Goal: Browse casually: Explore the website without a specific task or goal

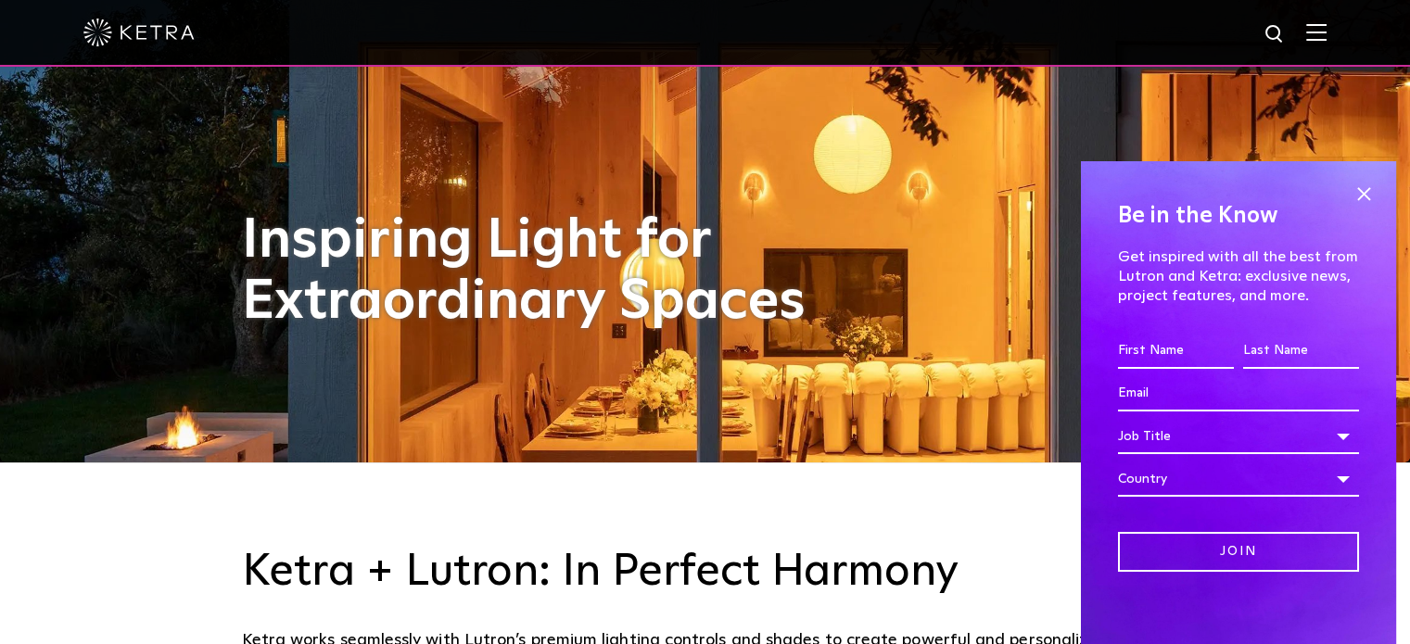
scroll to position [185, 0]
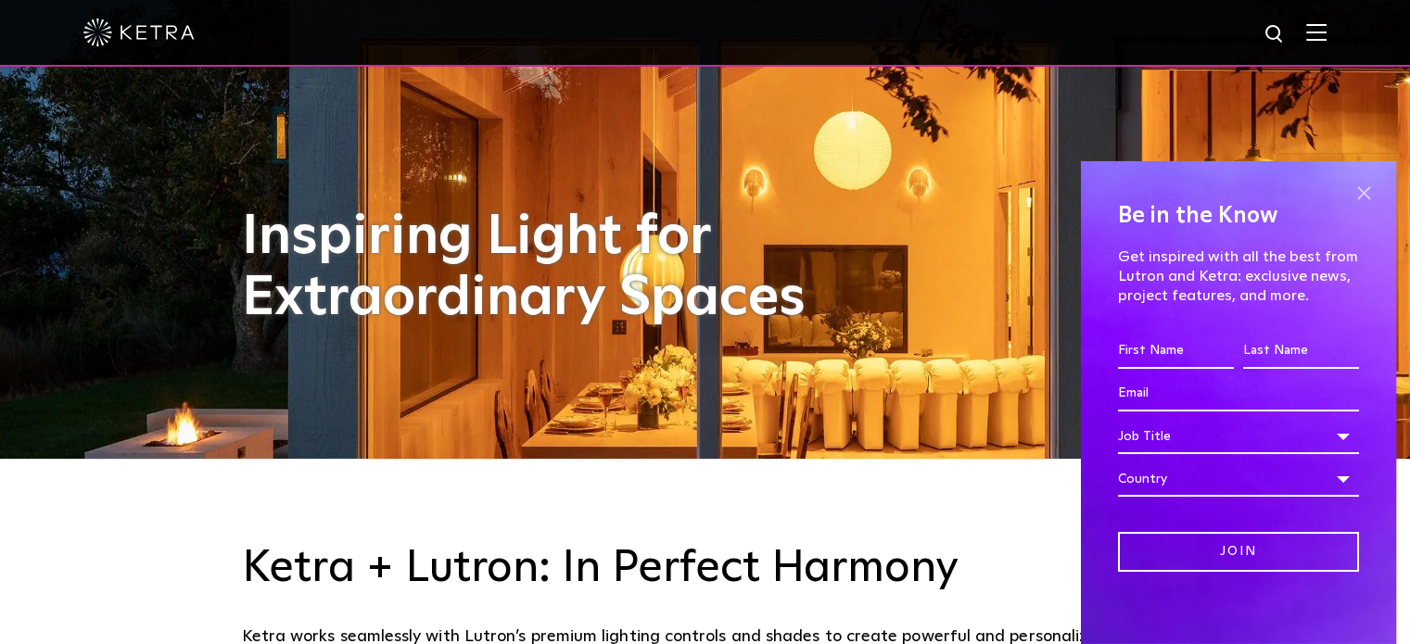
click at [1350, 188] on span at bounding box center [1364, 194] width 28 height 28
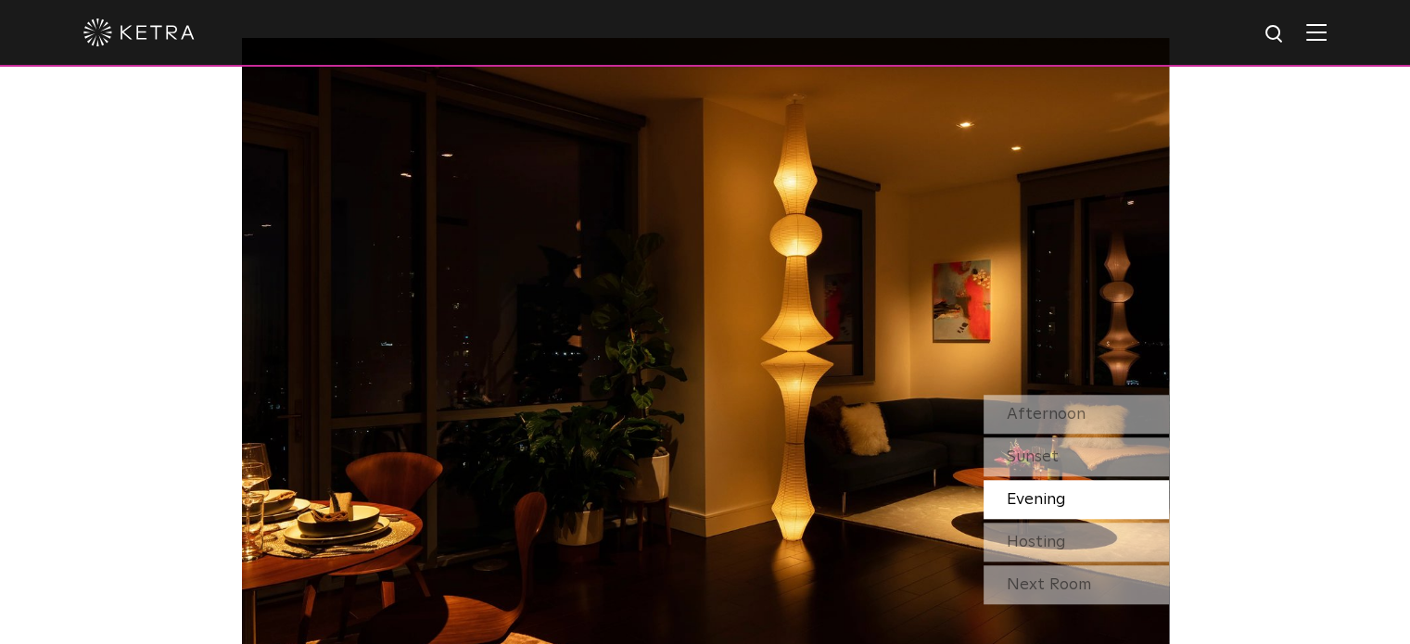
scroll to position [1576, 0]
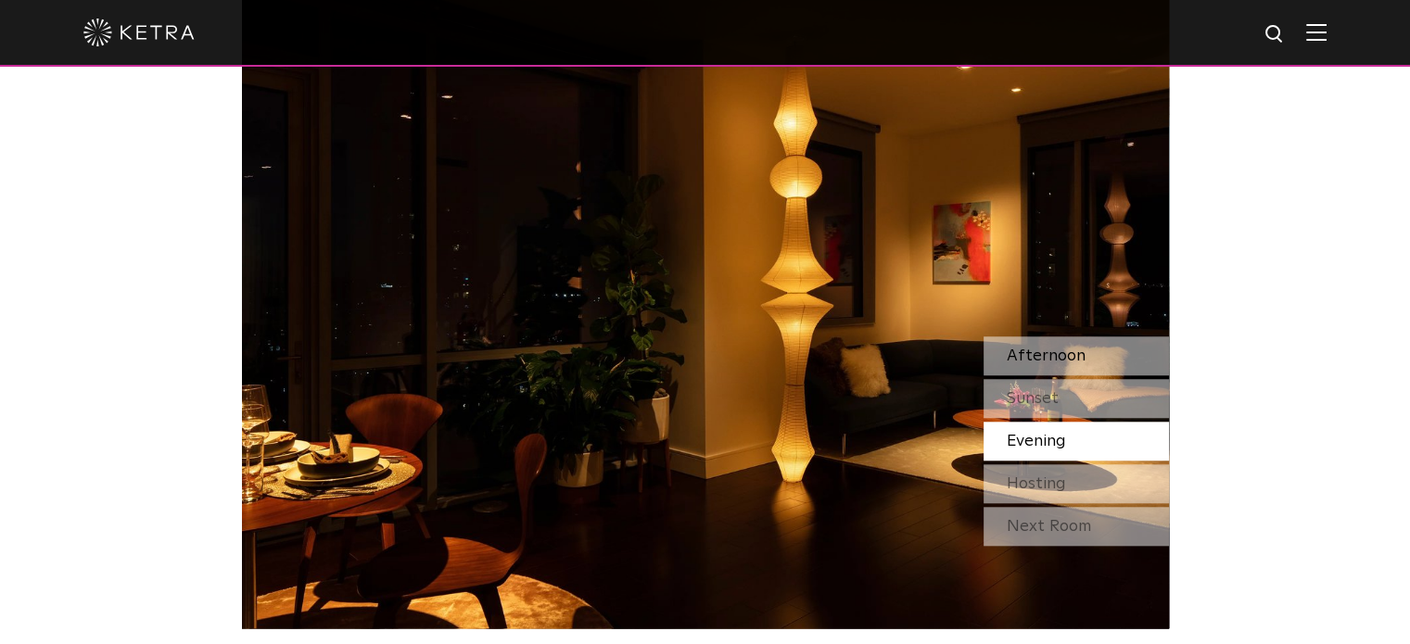
click at [1063, 351] on span "Afternoon" at bounding box center [1046, 356] width 79 height 17
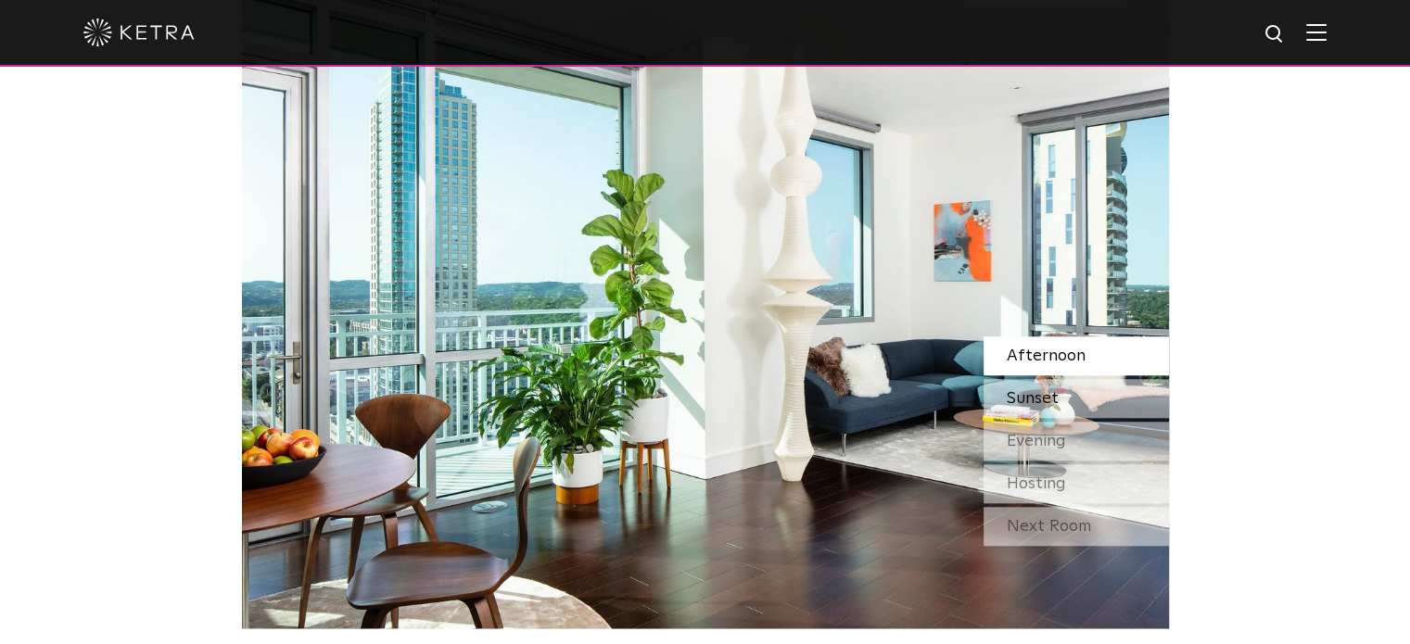
click at [1068, 402] on div "Sunset" at bounding box center [1076, 398] width 185 height 39
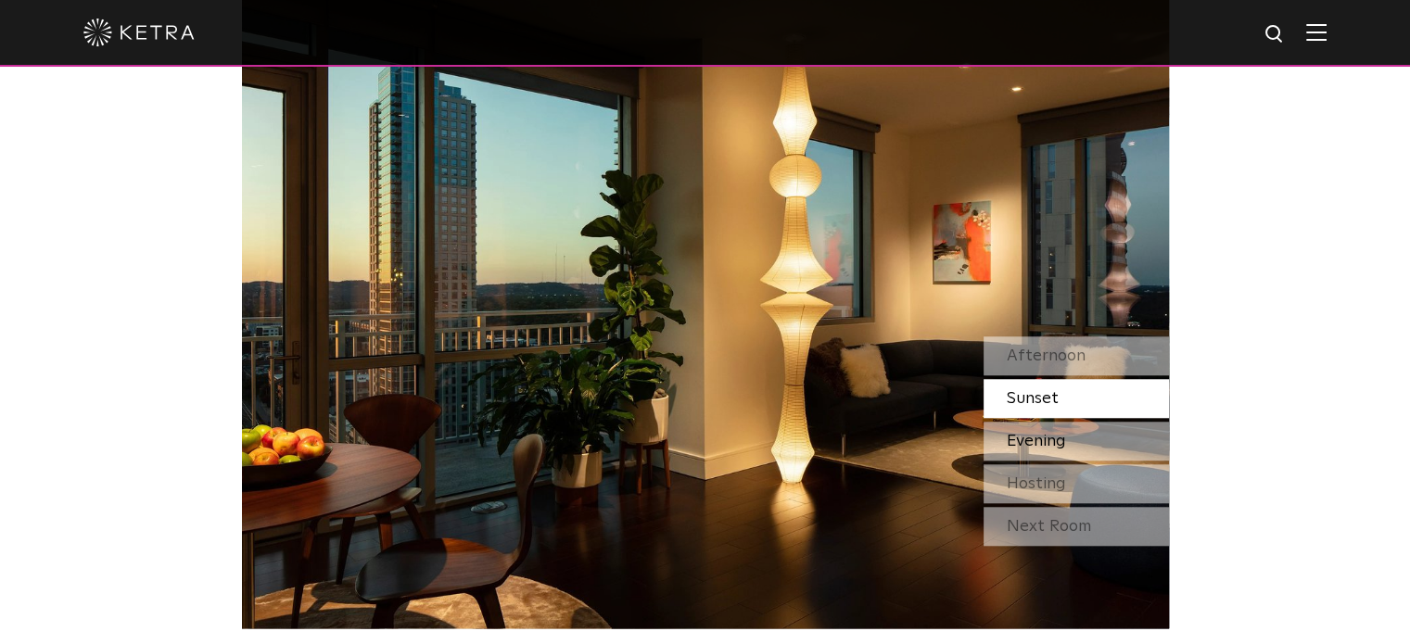
click at [1057, 434] on span "Evening" at bounding box center [1036, 441] width 59 height 17
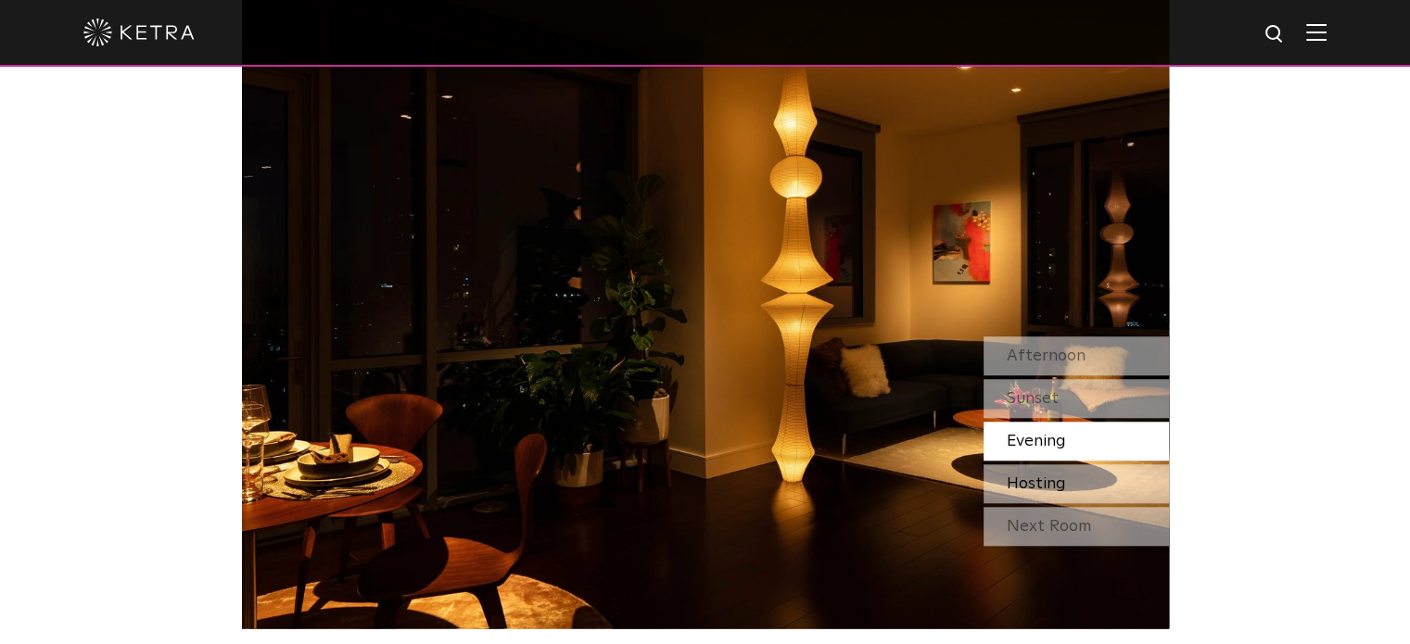
click at [1060, 476] on span "Hosting" at bounding box center [1036, 484] width 59 height 17
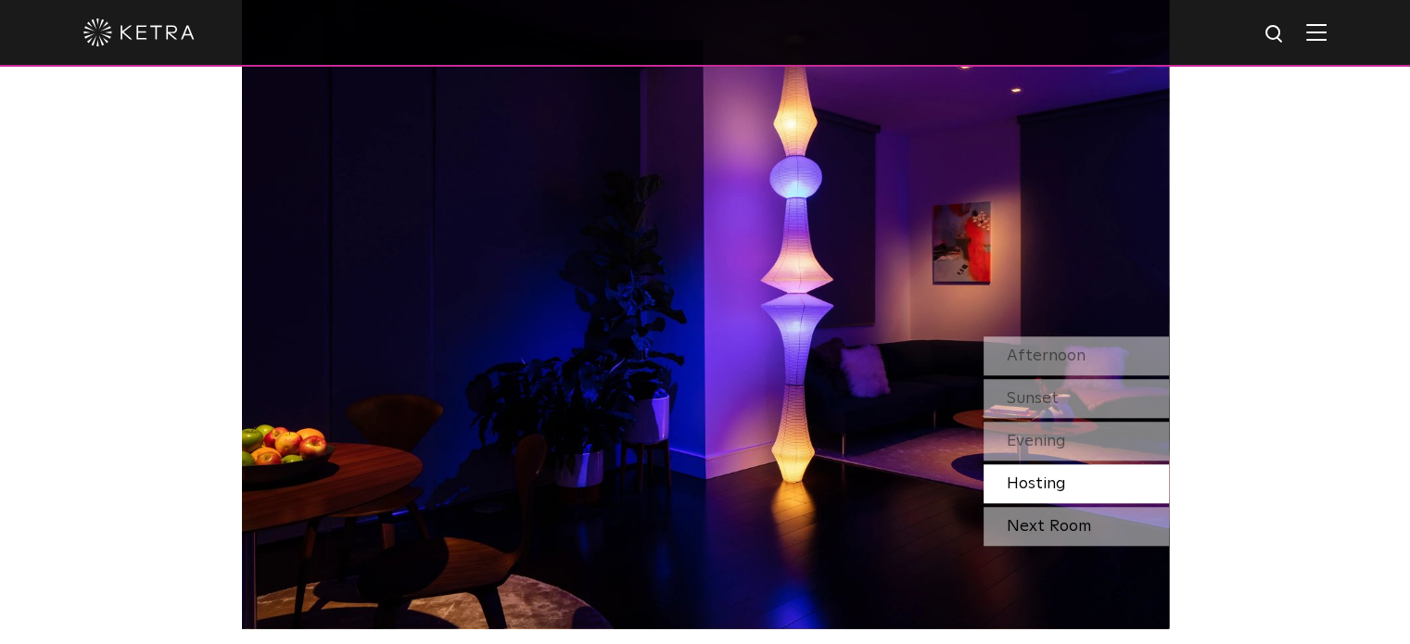
click at [1064, 524] on div "Next Room" at bounding box center [1076, 526] width 185 height 39
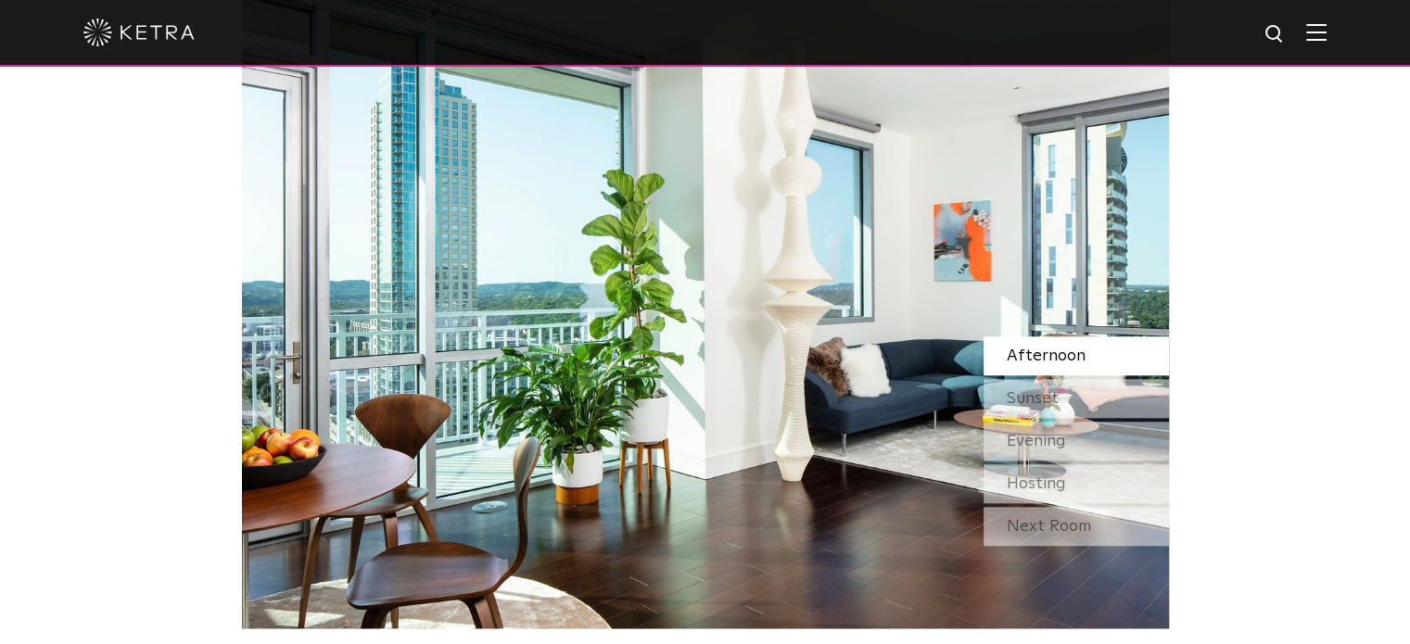
scroll to position [1576, 0]
